Goal: Task Accomplishment & Management: Use online tool/utility

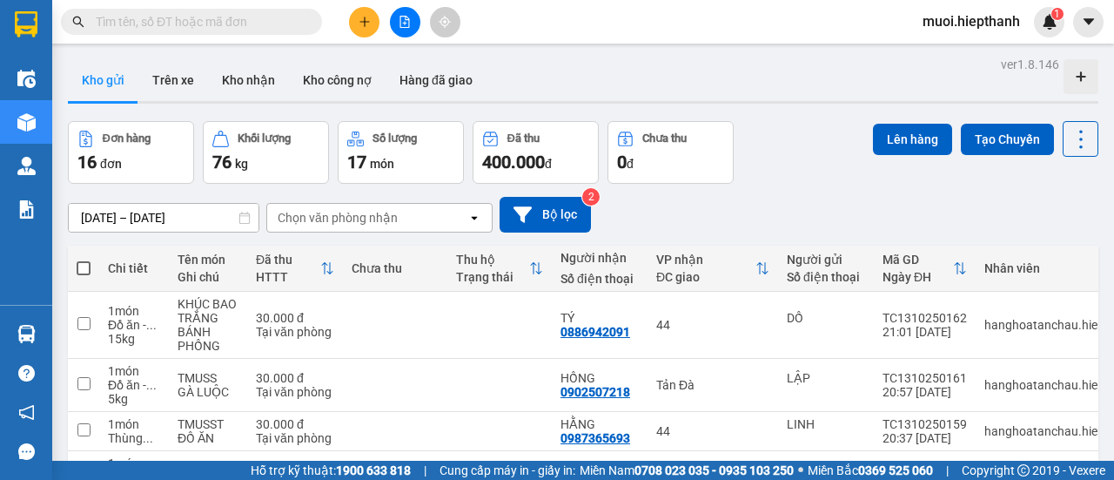
click at [416, 30] on button at bounding box center [405, 22] width 30 height 30
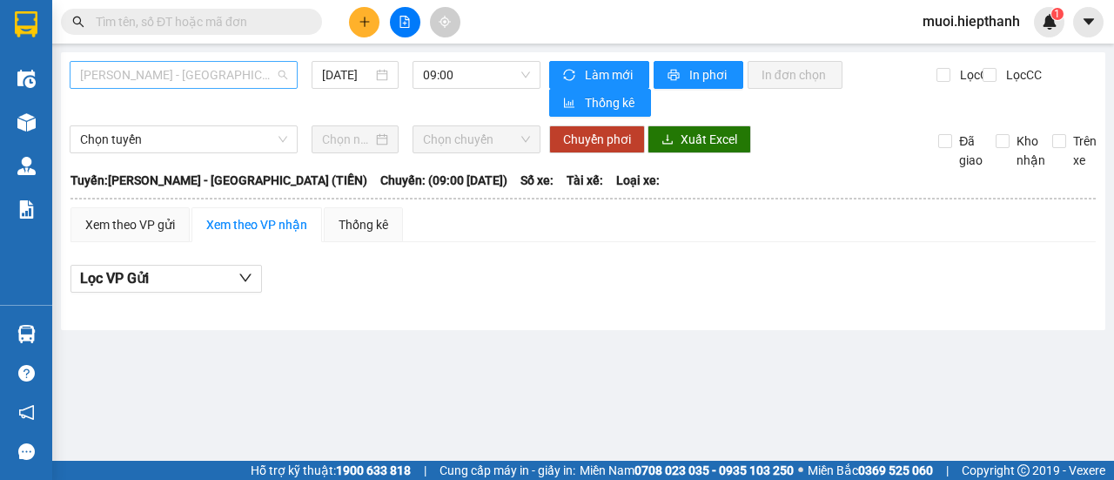
click at [242, 72] on span "Hồ Chí Minh - Tân Châu (TIỀN)" at bounding box center [183, 75] width 207 height 26
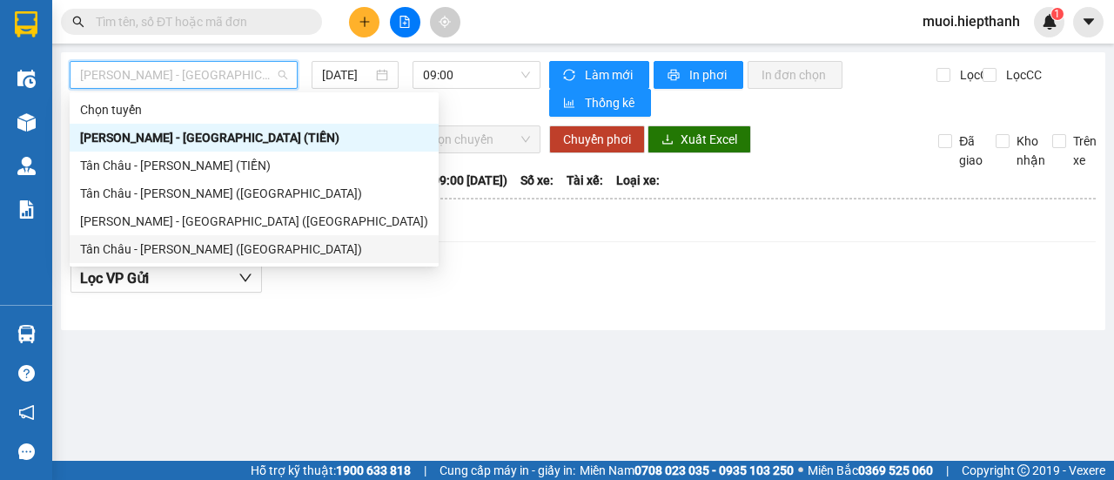
click at [172, 259] on div "Tân Châu - Hồ Chí Minh (Giường)" at bounding box center [254, 249] width 369 height 28
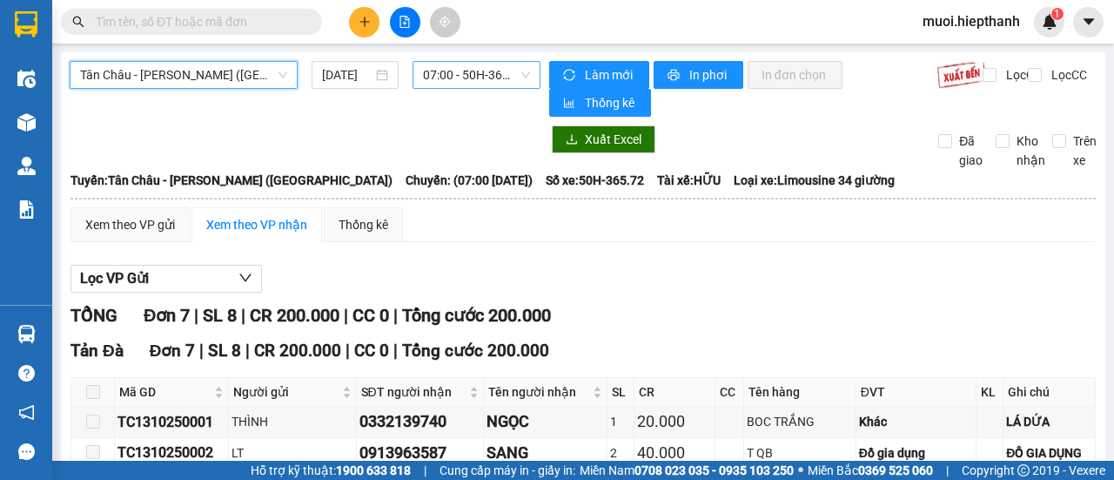
click at [479, 72] on span "07:00 - 50H-365.72" at bounding box center [476, 75] width 106 height 26
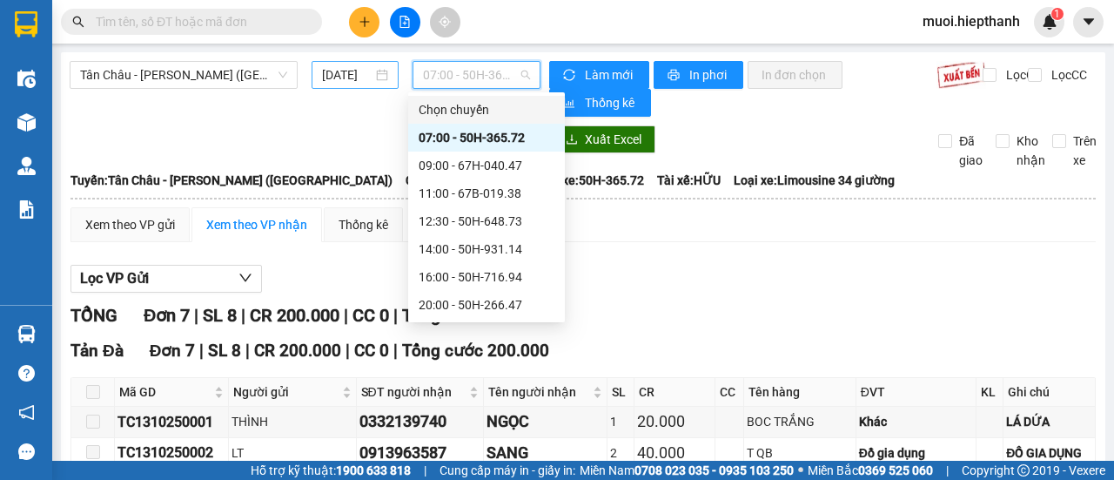
click at [342, 69] on input "13/10/2025" at bounding box center [347, 74] width 50 height 19
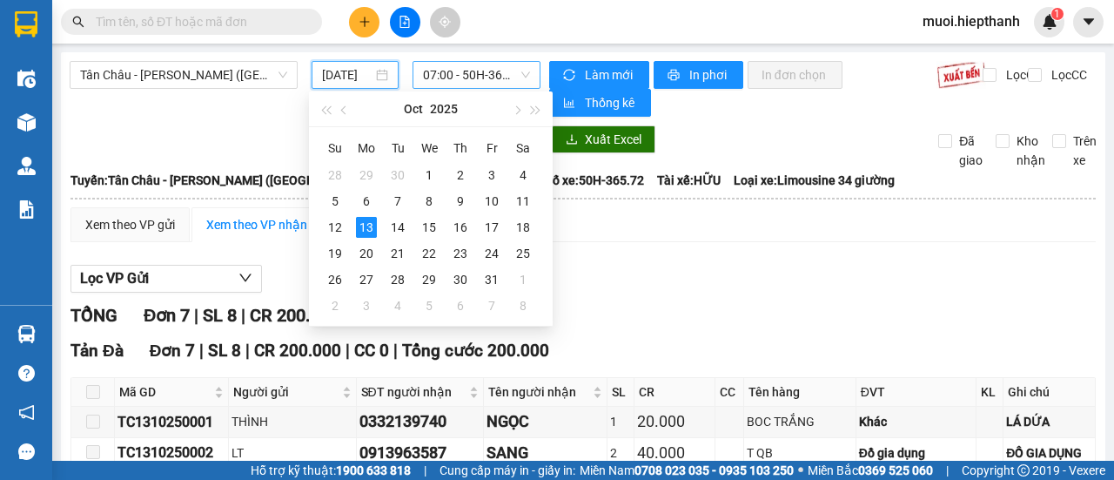
click at [476, 72] on span "07:00 - 50H-365.72" at bounding box center [476, 75] width 106 height 26
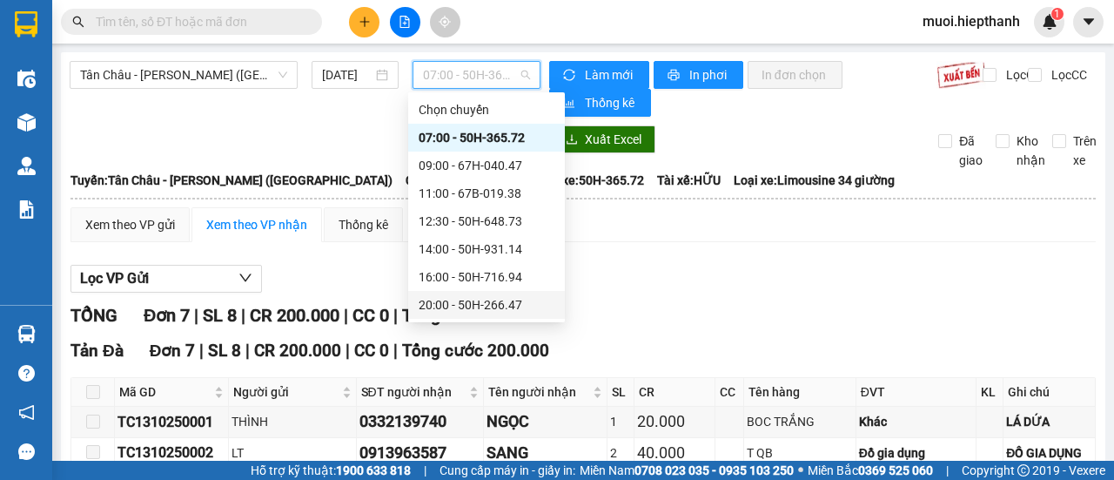
click at [461, 304] on div "20:00 - 50H-266.47" at bounding box center [487, 304] width 136 height 19
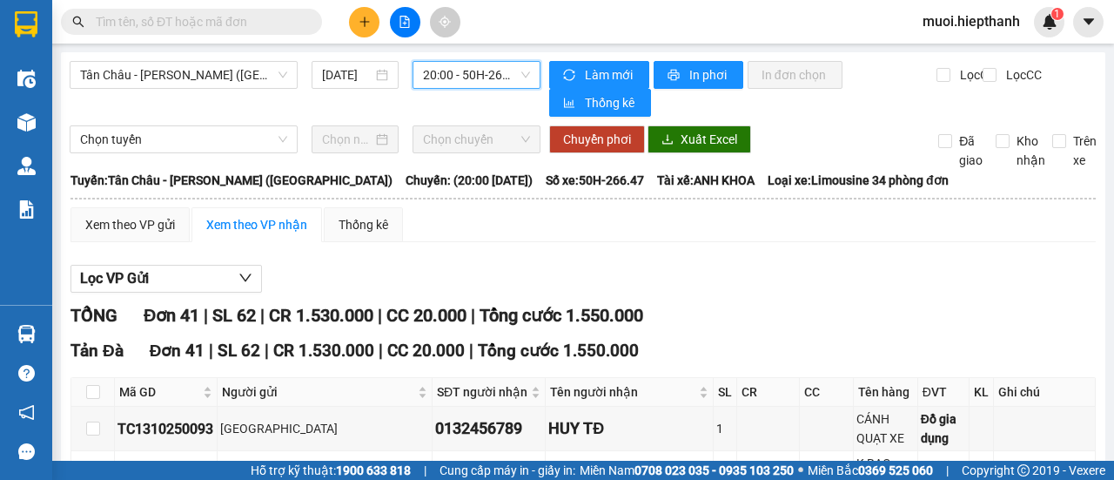
click at [458, 84] on span "20:00 - 50H-266.47" at bounding box center [476, 75] width 106 height 26
click at [329, 74] on input "13/10/2025" at bounding box center [347, 74] width 50 height 19
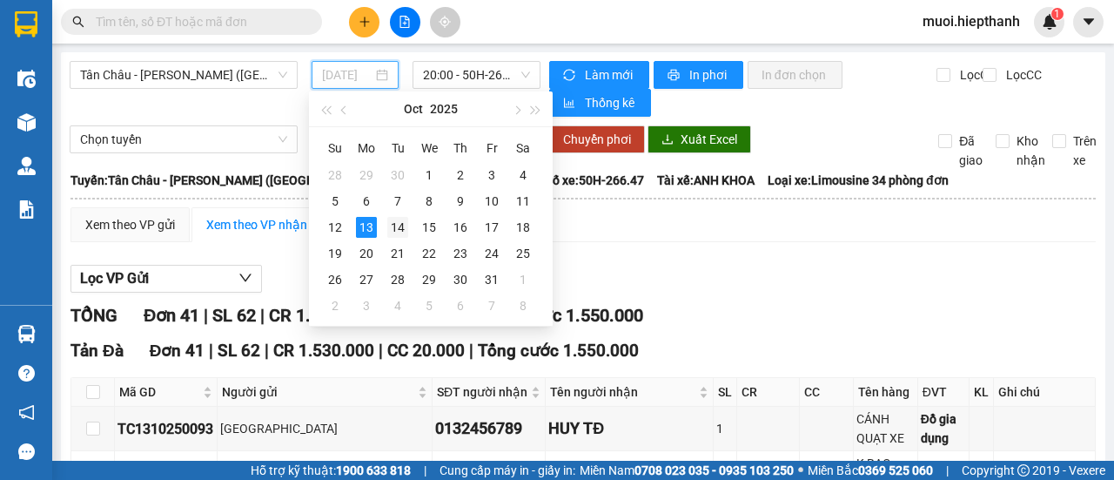
click at [393, 223] on div "14" at bounding box center [397, 227] width 21 height 21
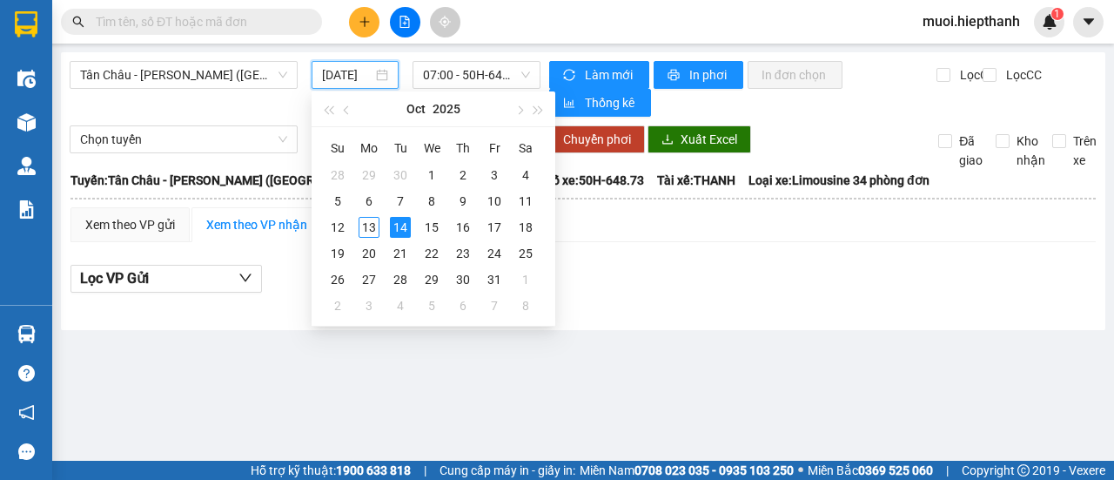
click at [353, 76] on input "14/10/2025" at bounding box center [347, 74] width 50 height 19
click at [367, 232] on div "13" at bounding box center [369, 227] width 21 height 21
type input "13/10/2025"
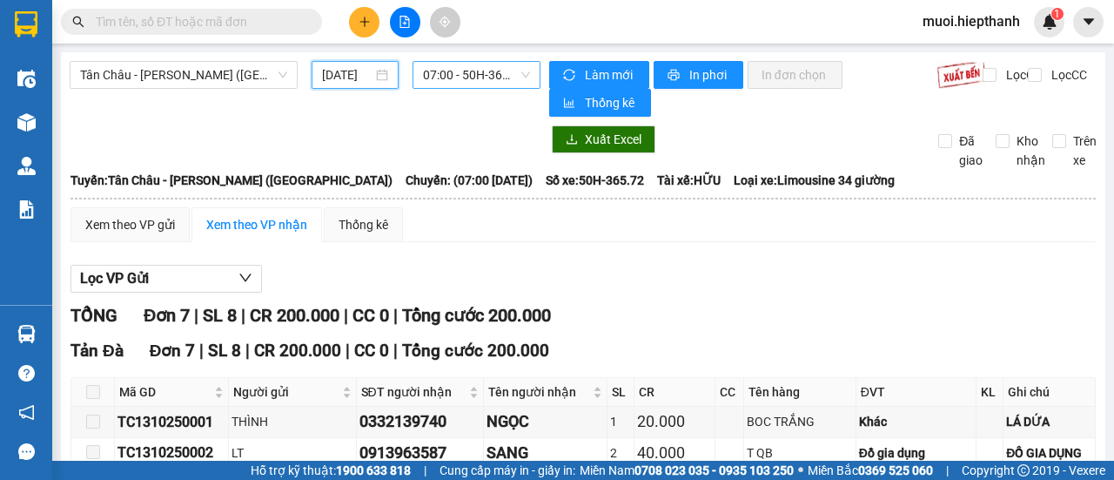
click at [436, 78] on span "07:00 - 50H-365.72" at bounding box center [476, 75] width 106 height 26
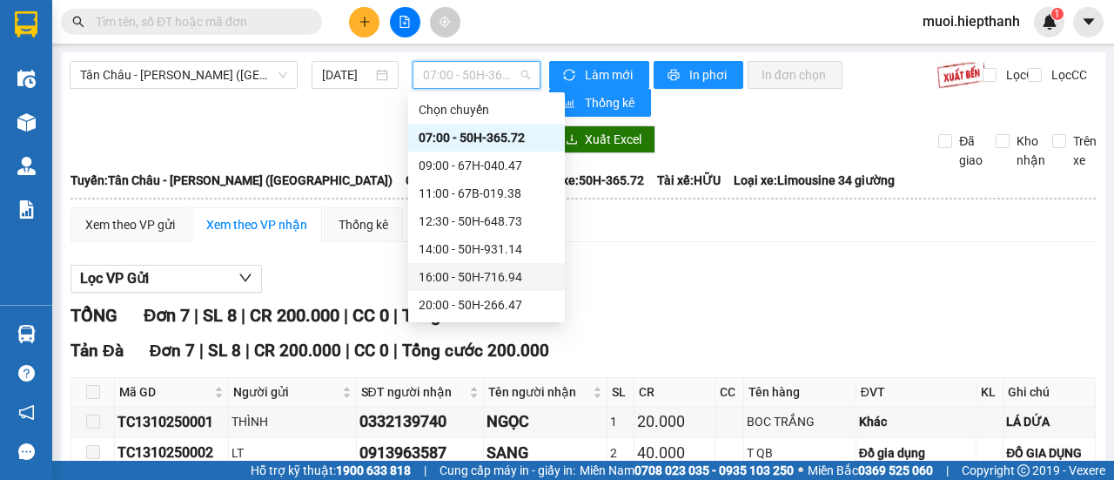
click at [454, 281] on div "16:00 - 50H-716.94" at bounding box center [487, 276] width 136 height 19
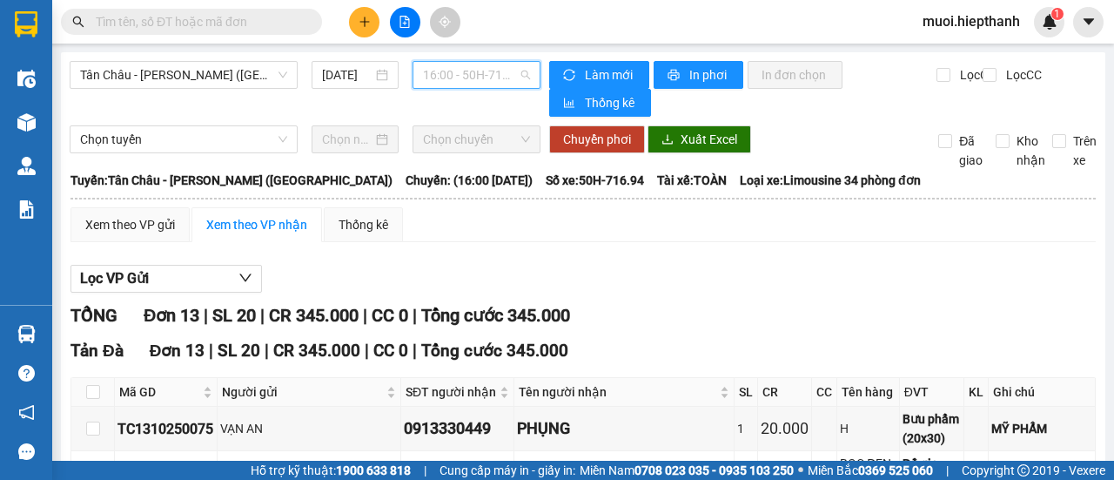
click at [475, 84] on span "16:00 - 50H-716.94" at bounding box center [476, 75] width 106 height 26
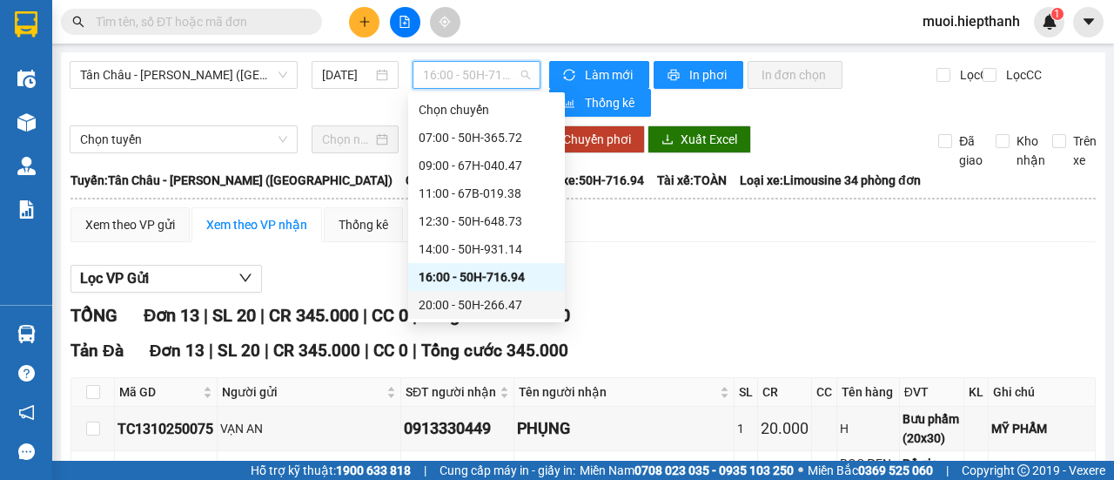
click at [456, 310] on div "20:00 - 50H-266.47" at bounding box center [487, 304] width 136 height 19
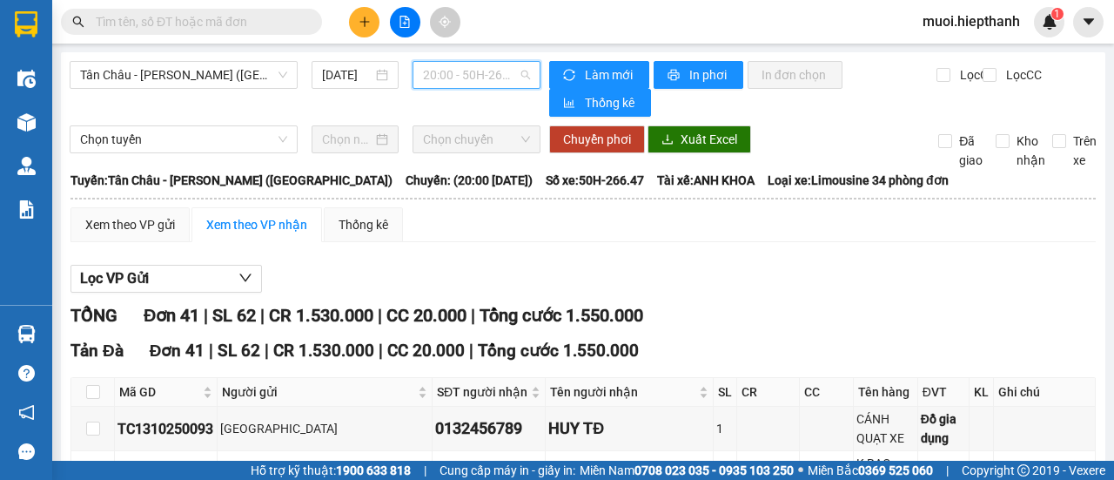
click at [459, 81] on span "20:00 - 50H-266.47" at bounding box center [476, 75] width 106 height 26
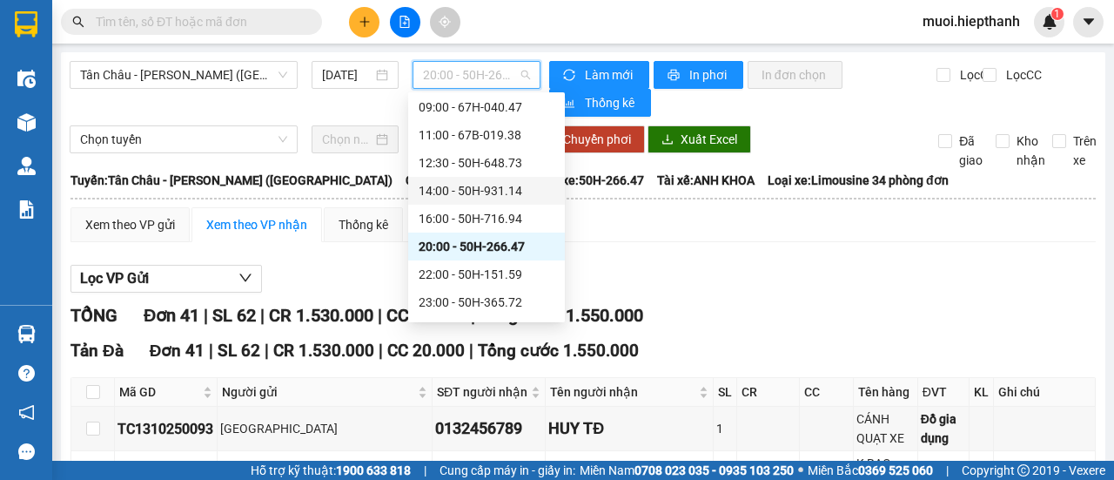
scroll to position [111, 0]
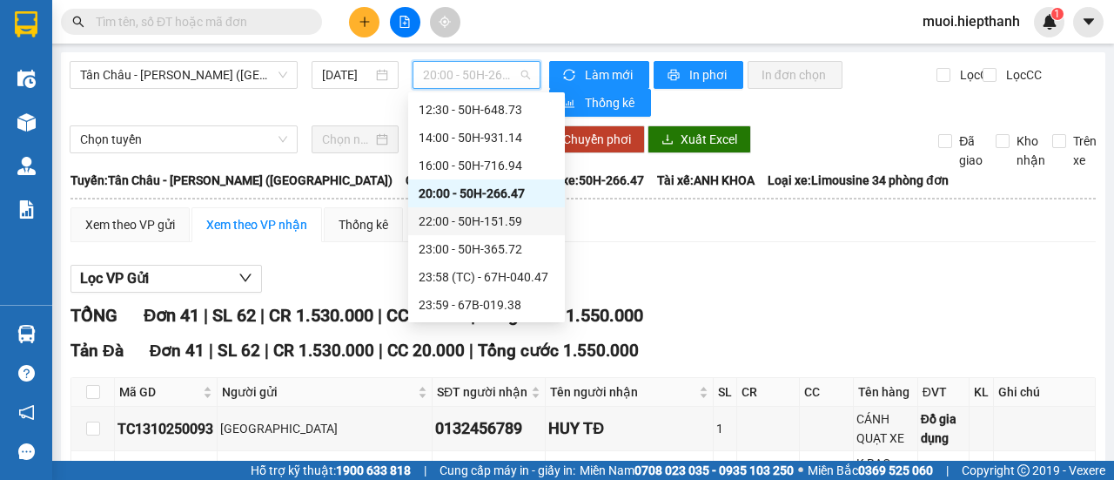
click at [488, 212] on div "22:00 - 50H-151.59" at bounding box center [487, 221] width 136 height 19
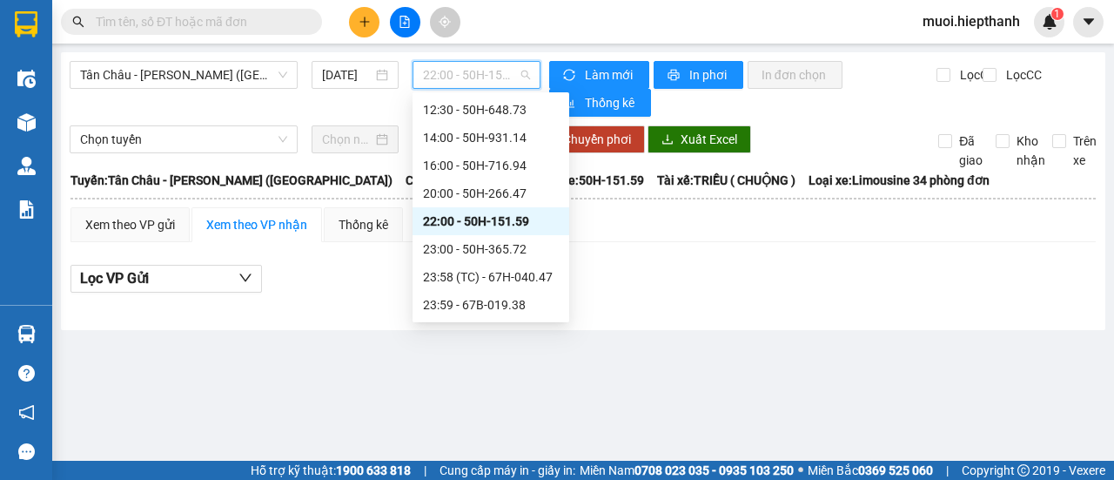
click at [462, 80] on span "22:00 - 50H-151.59" at bounding box center [476, 75] width 106 height 26
click at [473, 286] on div "23:58 (TC) - 67H-040.47" at bounding box center [491, 277] width 157 height 28
